Goal: Transaction & Acquisition: Purchase product/service

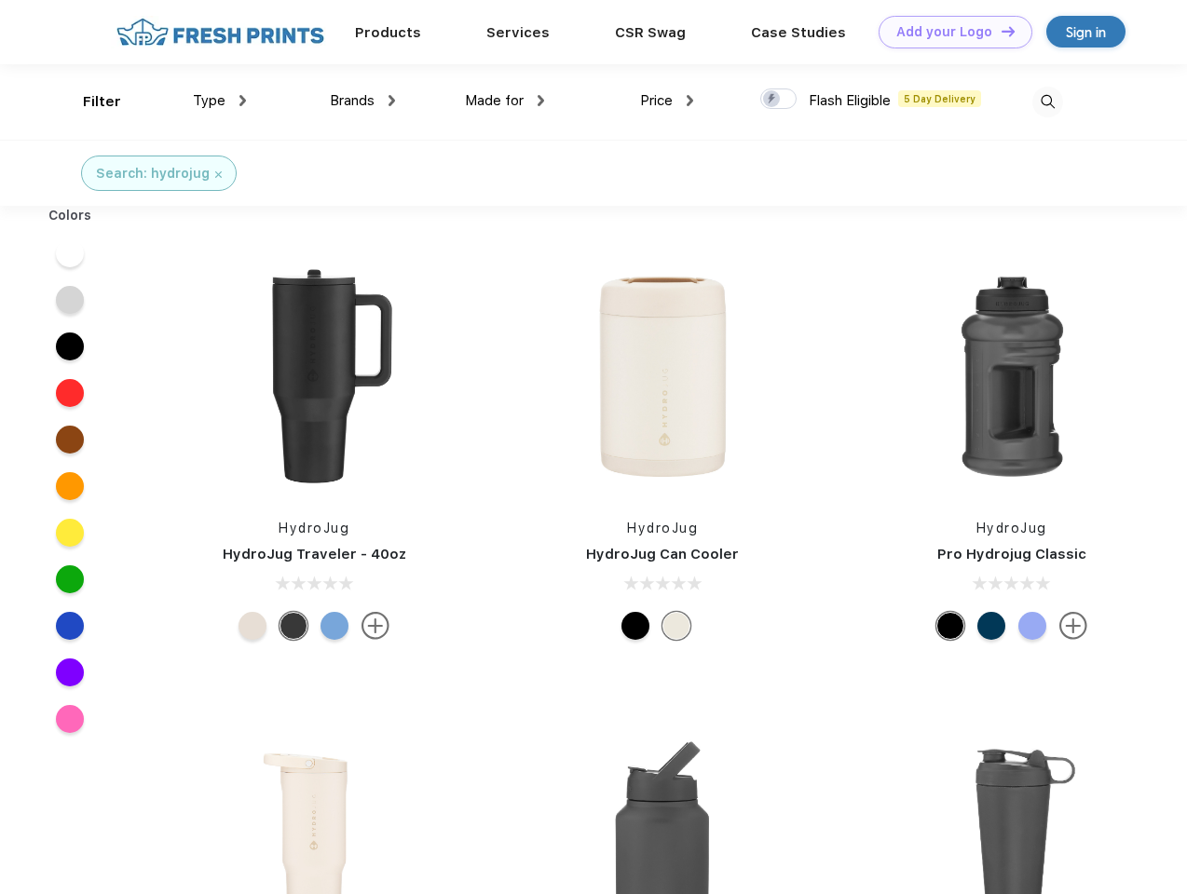
click at [949, 32] on link "Add your Logo Design Tool" at bounding box center [956, 32] width 154 height 33
click at [0, 0] on div "Design Tool" at bounding box center [0, 0] width 0 height 0
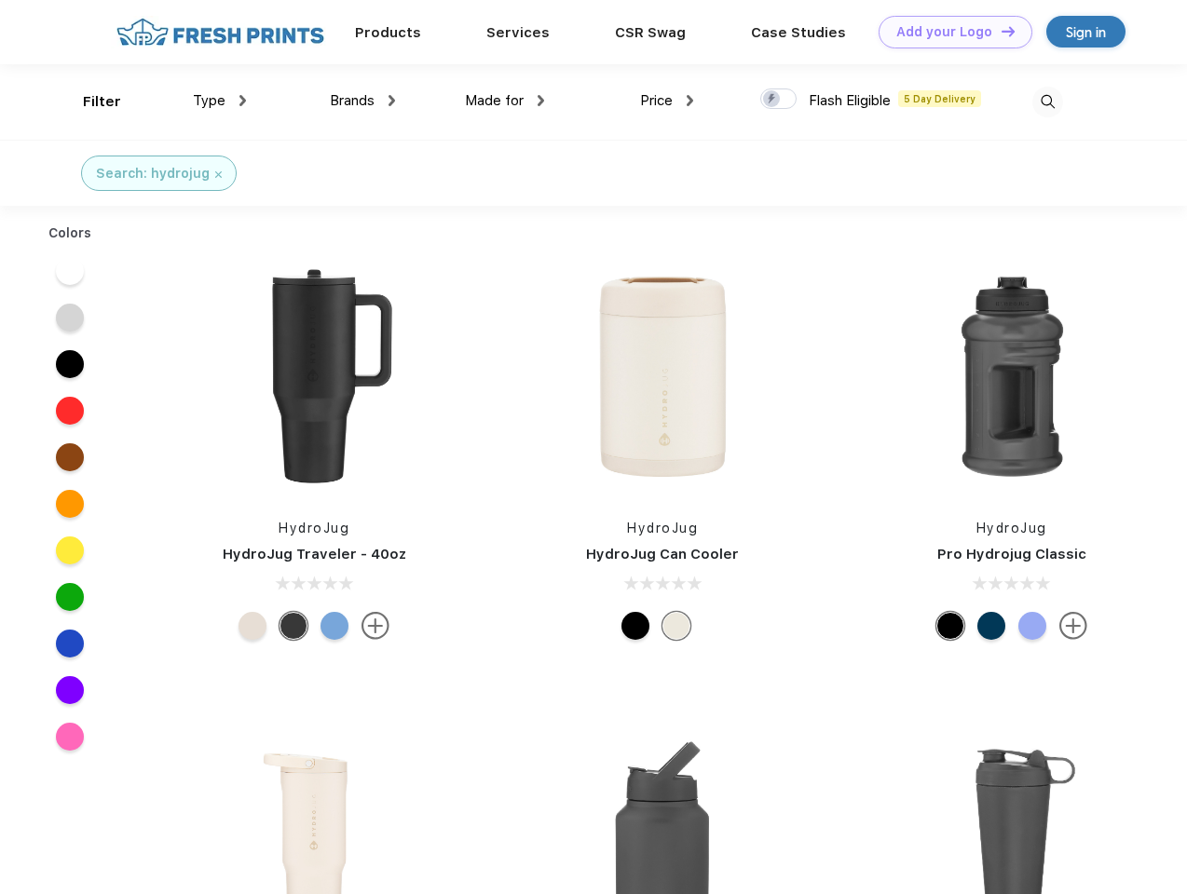
click at [1000, 31] on link "Add your Logo Design Tool" at bounding box center [956, 32] width 154 height 33
click at [89, 102] on div "Filter" at bounding box center [102, 101] width 38 height 21
click at [220, 101] on span "Type" at bounding box center [209, 100] width 33 height 17
click at [362, 101] on span "Brands" at bounding box center [352, 100] width 45 height 17
click at [505, 101] on span "Made for" at bounding box center [494, 100] width 59 height 17
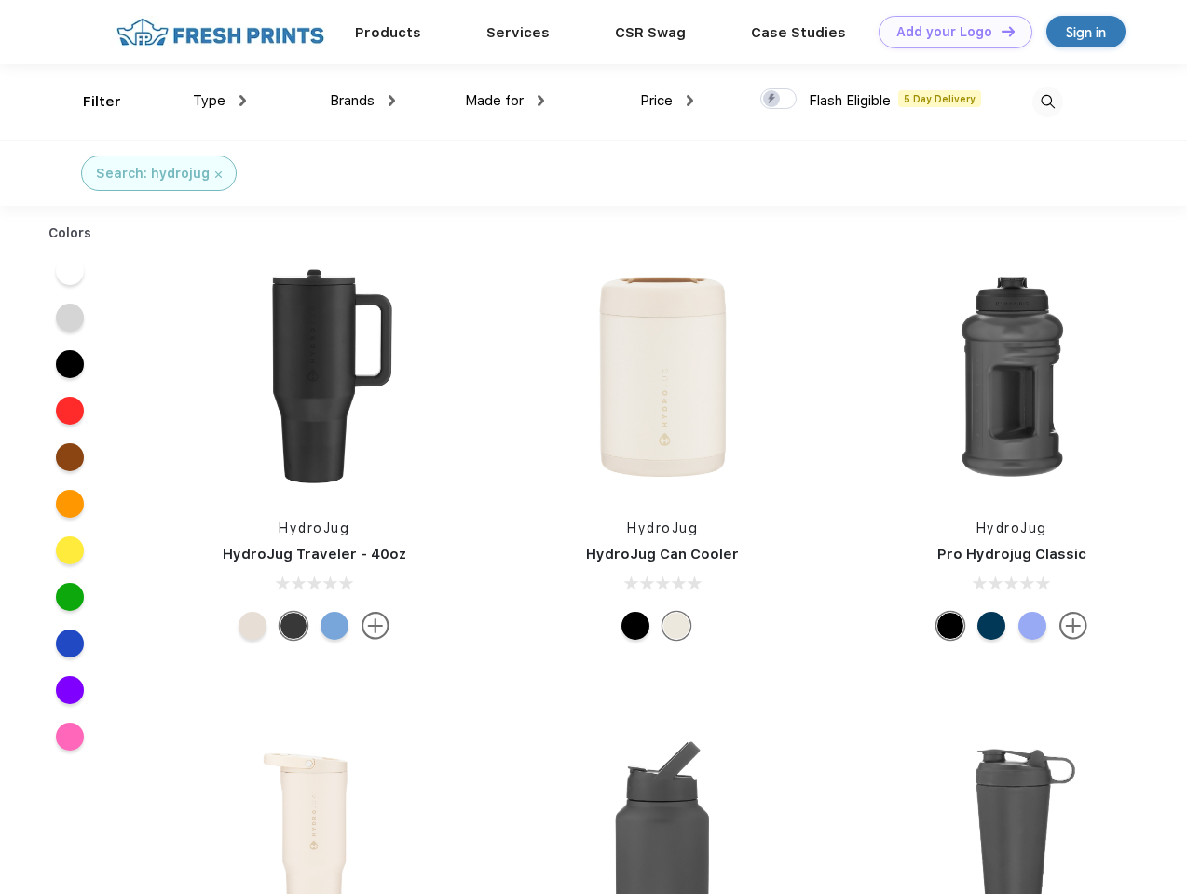
click at [667, 101] on span "Price" at bounding box center [656, 100] width 33 height 17
click at [779, 100] on div at bounding box center [778, 99] width 36 height 20
click at [772, 100] on input "checkbox" at bounding box center [766, 94] width 12 height 12
click at [1047, 102] on img at bounding box center [1047, 102] width 31 height 31
